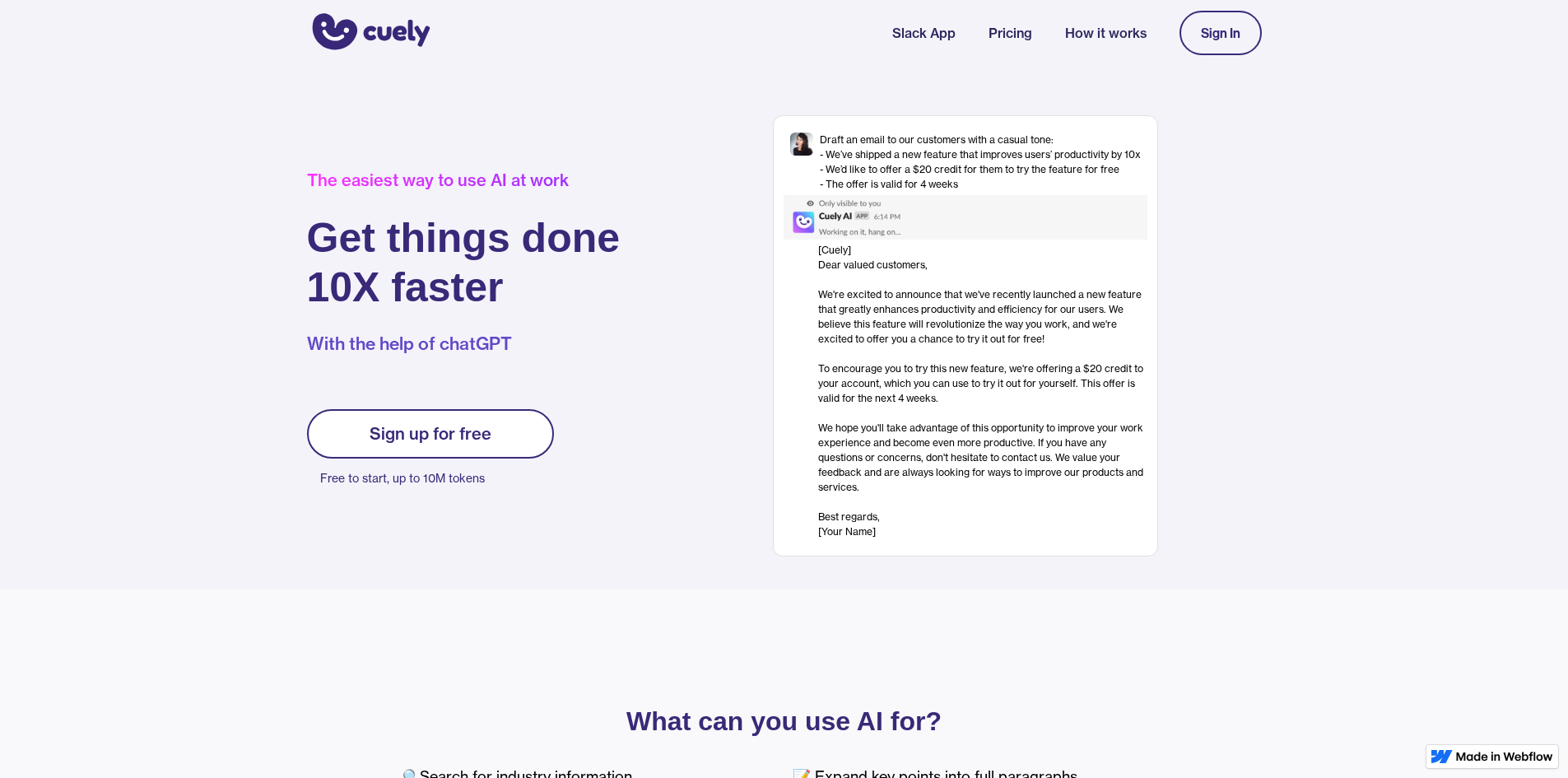
click at [911, 40] on link "Slack App" at bounding box center [924, 32] width 63 height 20
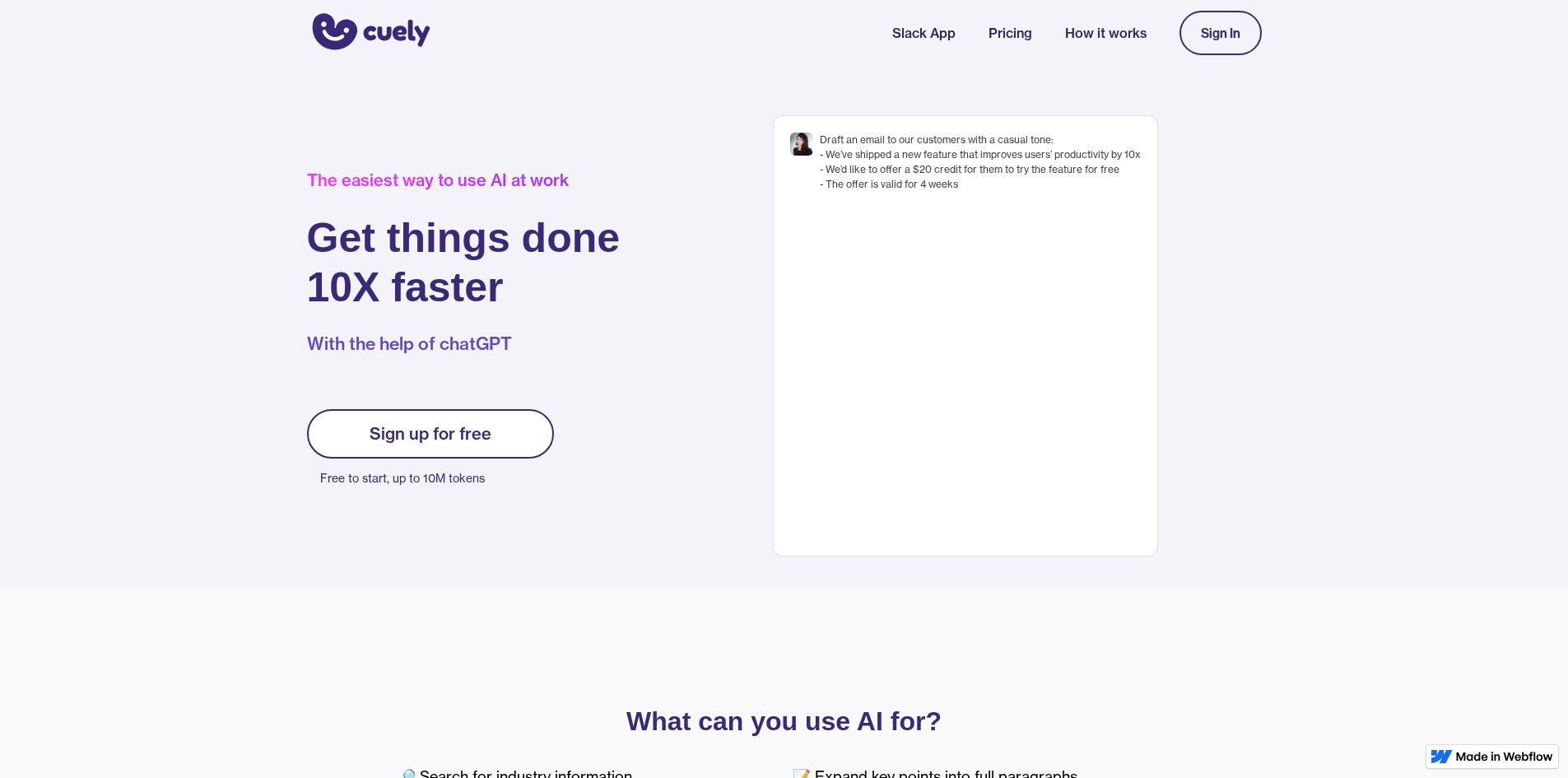
click at [1009, 34] on link "Pricing" at bounding box center [1010, 32] width 44 height 20
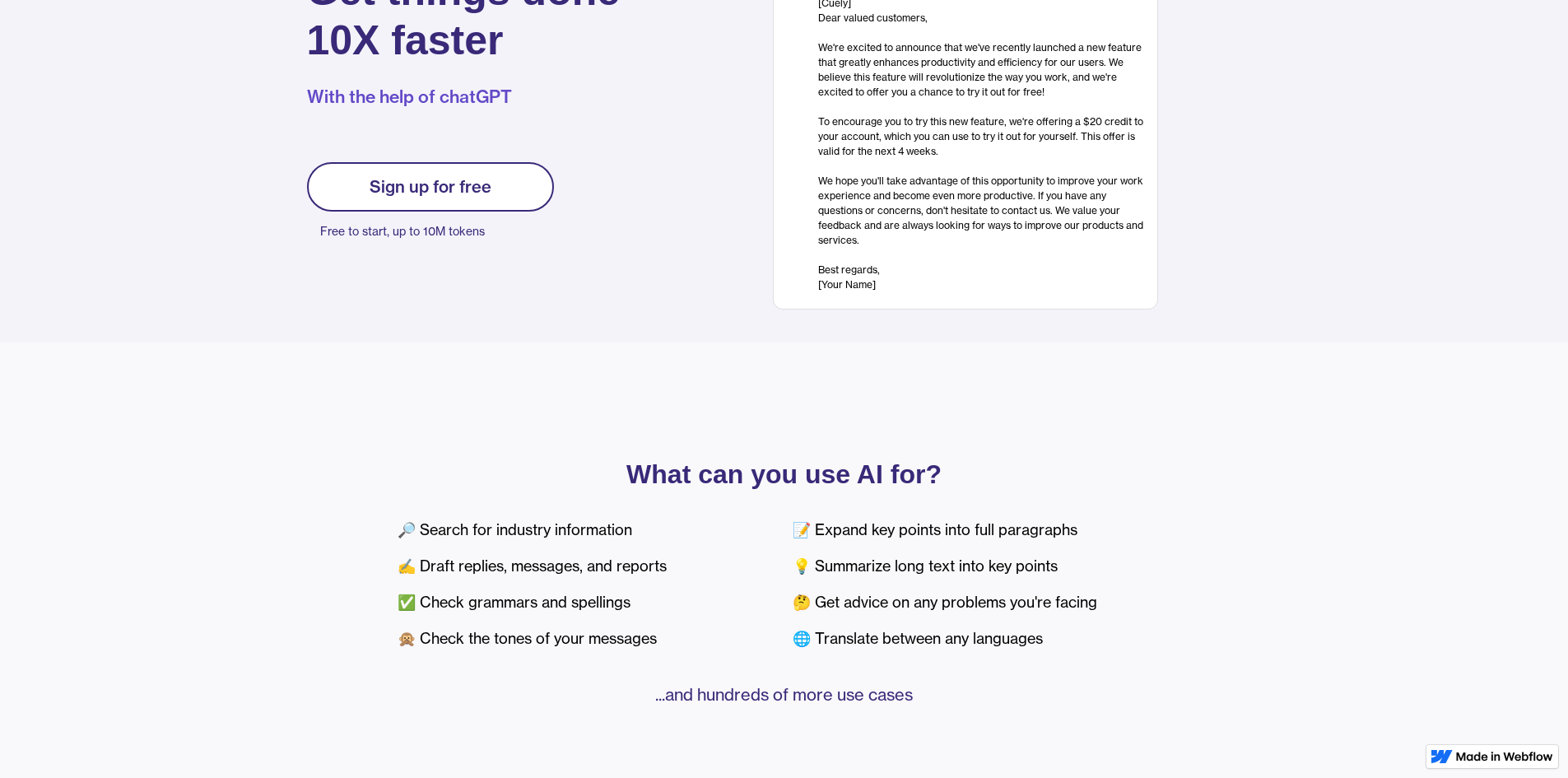
scroll to position [494, 0]
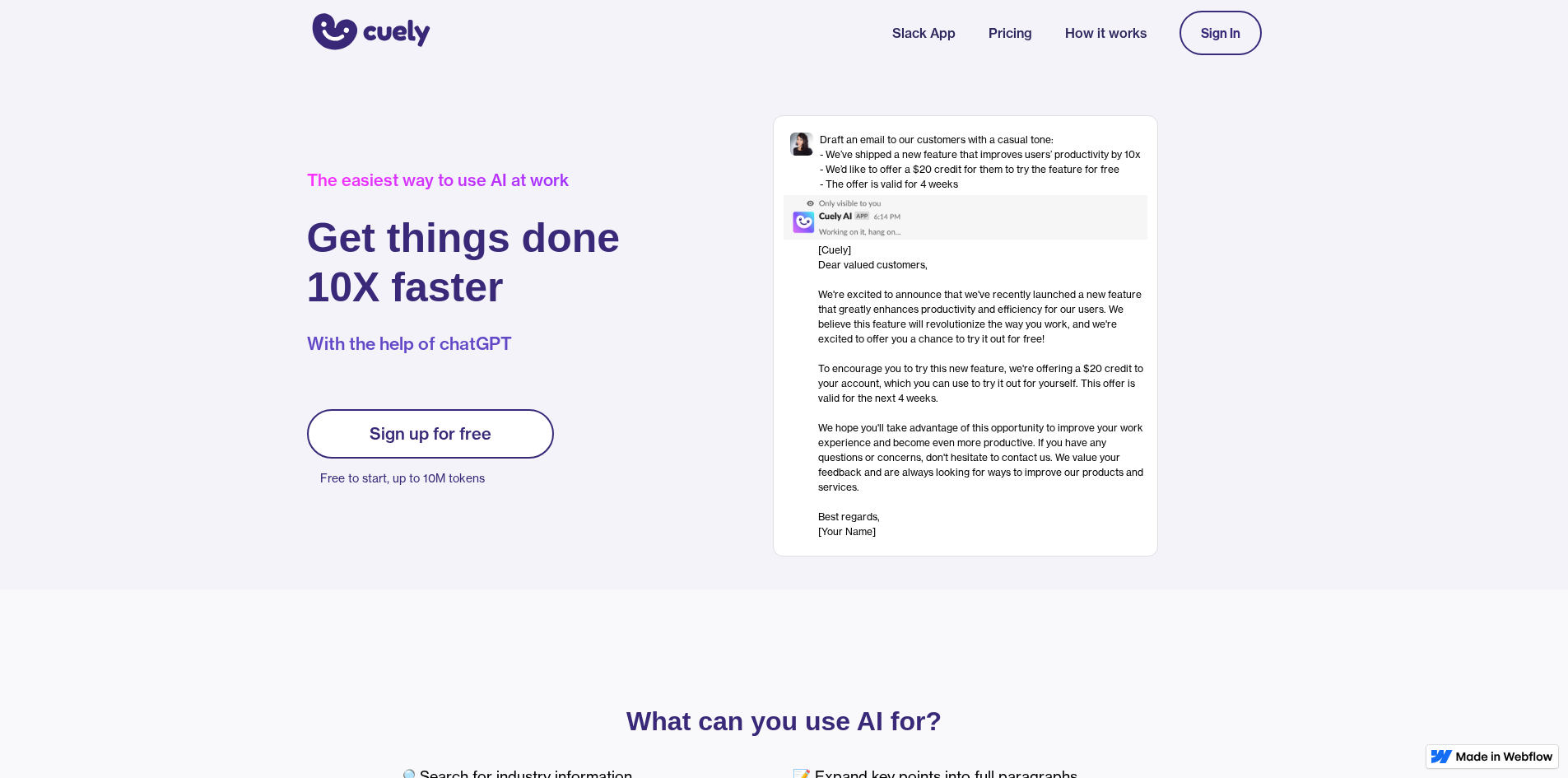
click at [1090, 37] on link "How it works" at bounding box center [1105, 32] width 81 height 20
